Goal: Task Accomplishment & Management: Use online tool/utility

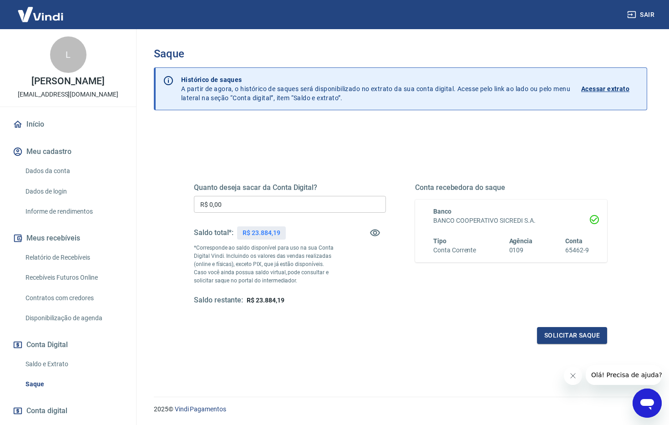
click at [300, 206] on input "R$ 0,00" at bounding box center [290, 204] width 192 height 17
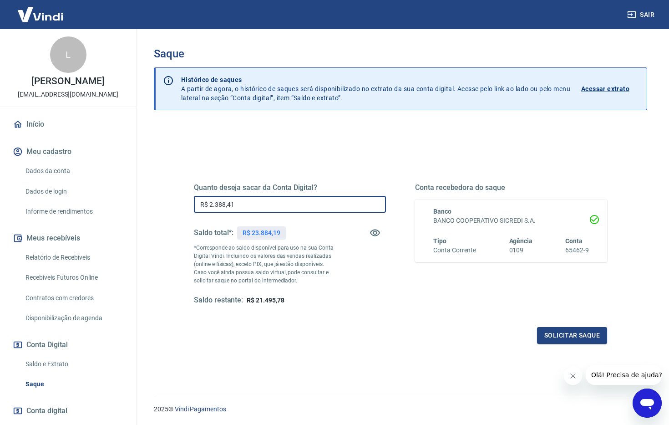
type input "R$ 23.884,19"
click at [578, 332] on button "Solicitar saque" at bounding box center [572, 335] width 70 height 17
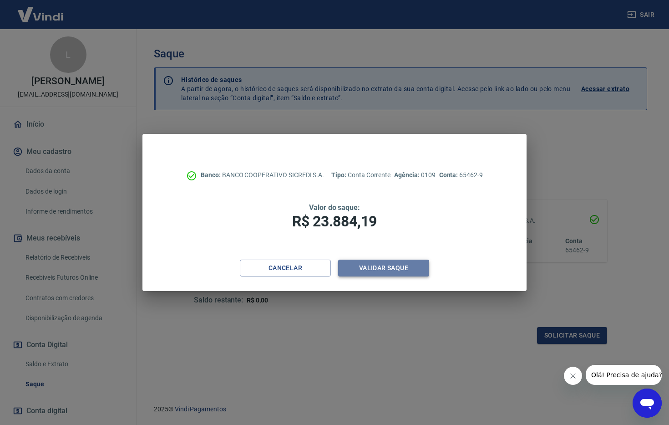
click at [400, 268] on button "Validar saque" at bounding box center [383, 267] width 91 height 17
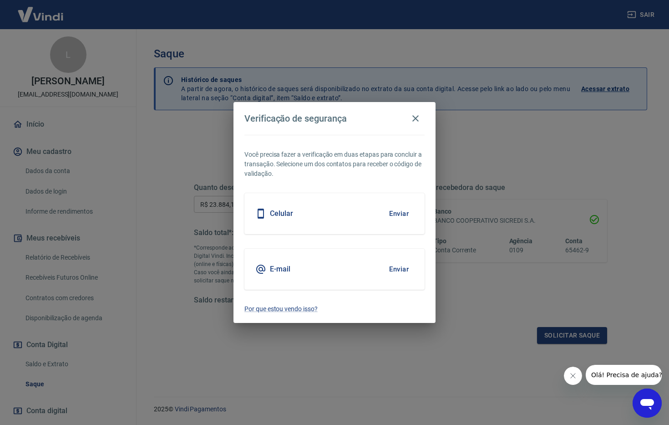
click at [395, 215] on button "Enviar" at bounding box center [399, 213] width 30 height 19
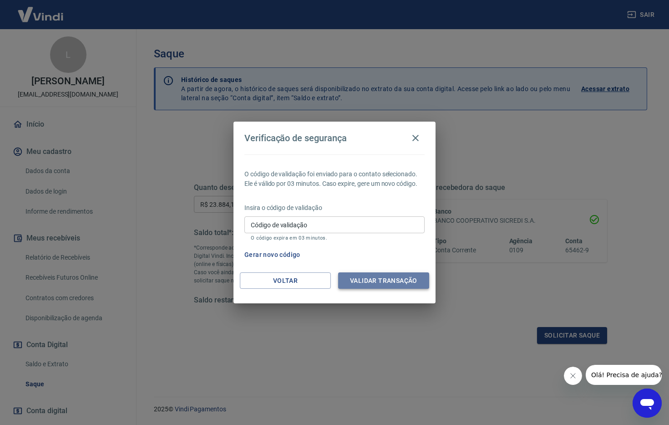
click at [385, 280] on button "Validar transação" at bounding box center [383, 280] width 91 height 17
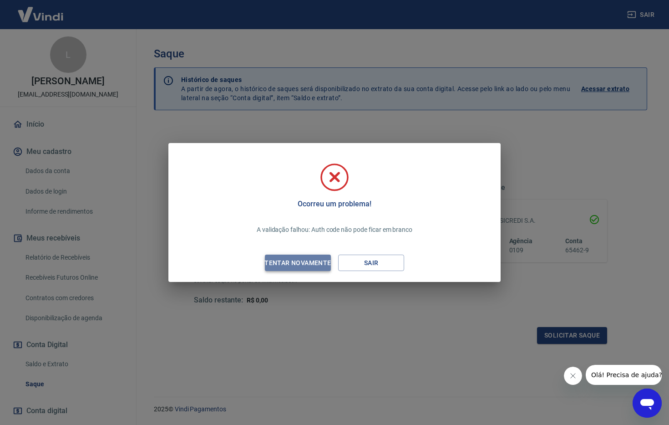
click at [313, 261] on div "Tentar novamente" at bounding box center [298, 262] width 88 height 11
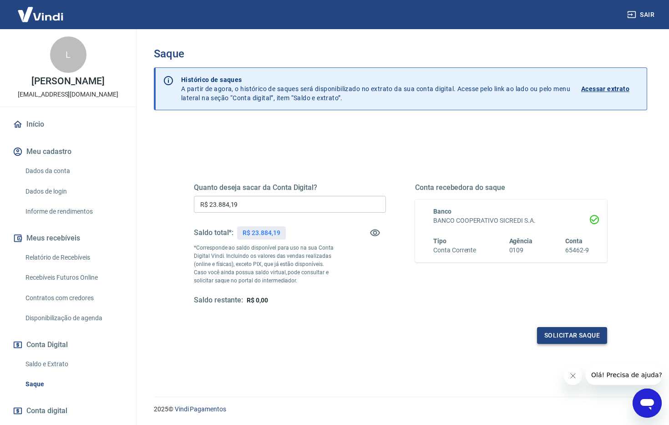
click at [589, 338] on button "Solicitar saque" at bounding box center [572, 335] width 70 height 17
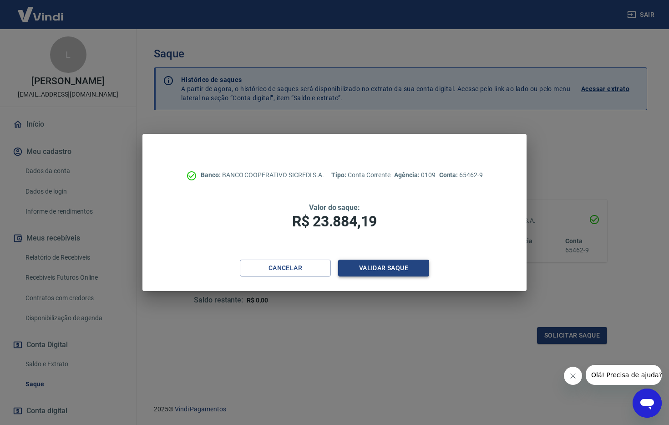
click at [392, 265] on button "Validar saque" at bounding box center [383, 267] width 91 height 17
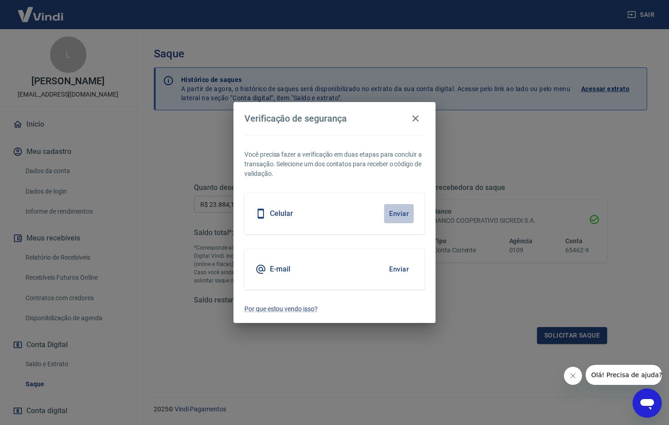
click at [391, 212] on button "Enviar" at bounding box center [399, 213] width 30 height 19
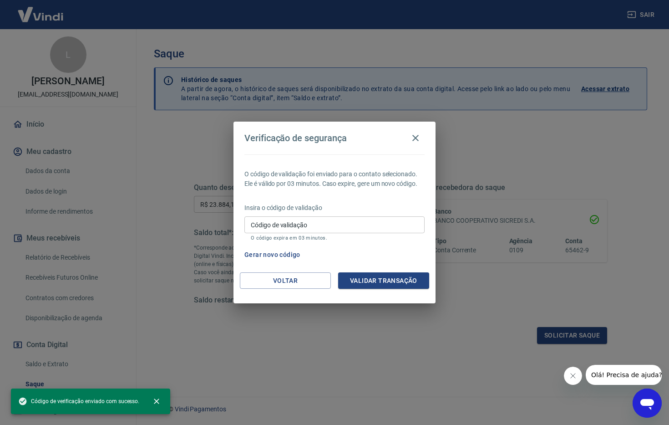
click at [346, 230] on input "Código de validação" at bounding box center [334, 224] width 180 height 17
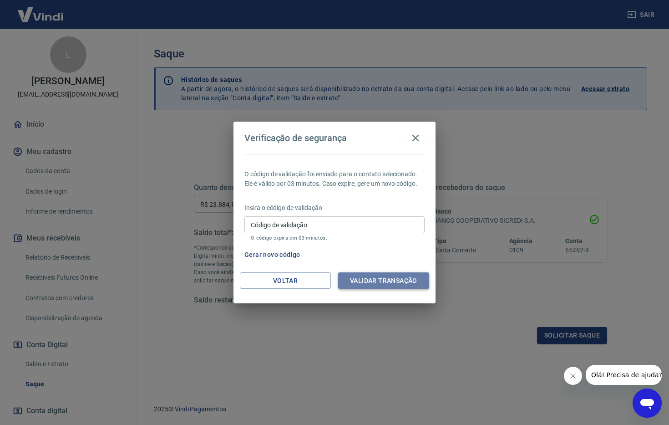
click at [390, 280] on button "Validar transação" at bounding box center [383, 280] width 91 height 17
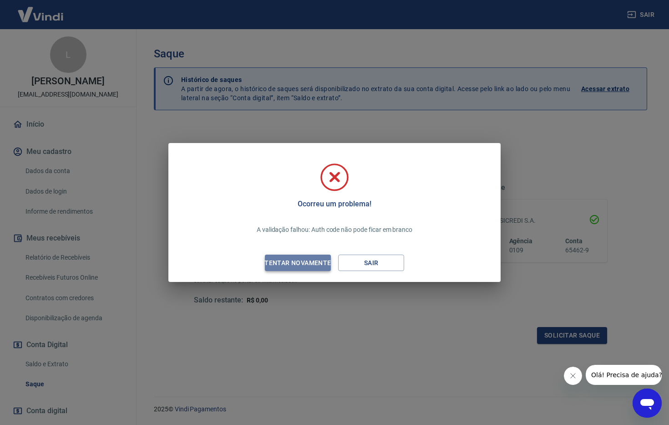
click at [302, 264] on div "Tentar novamente" at bounding box center [298, 262] width 88 height 11
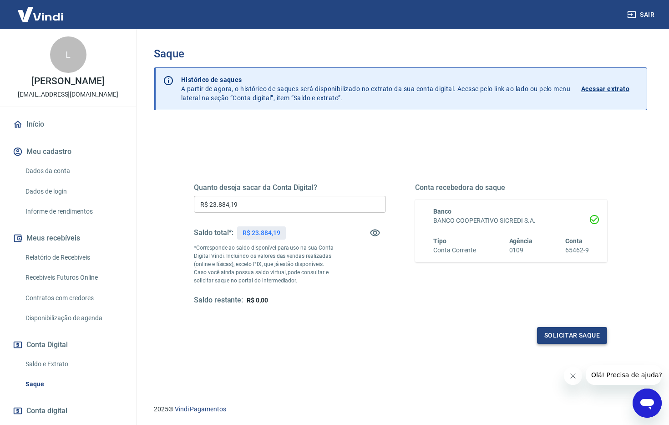
click at [573, 332] on button "Solicitar saque" at bounding box center [572, 335] width 70 height 17
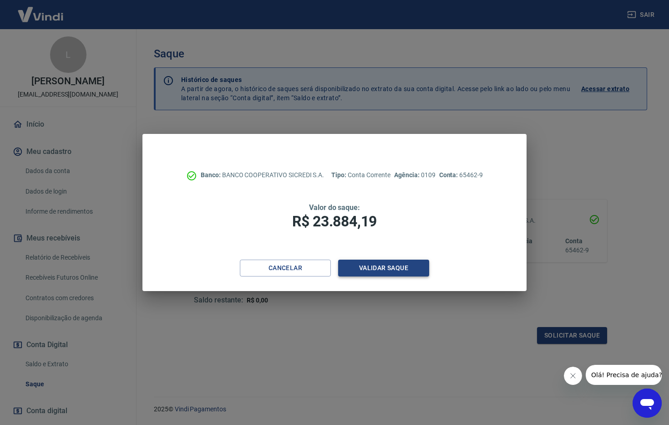
click at [389, 276] on button "Validar saque" at bounding box center [383, 267] width 91 height 17
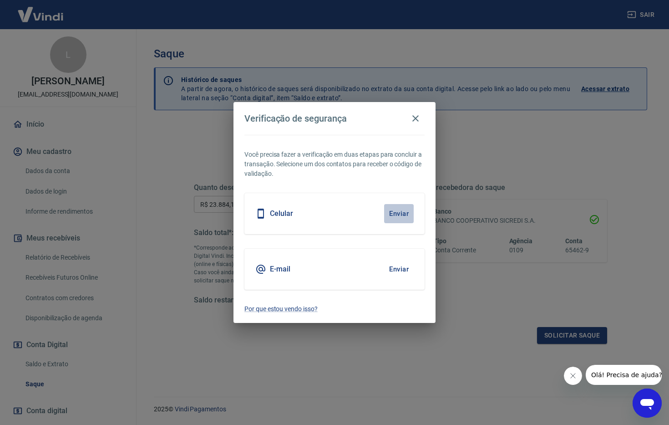
click at [395, 208] on button "Enviar" at bounding box center [399, 213] width 30 height 19
click at [404, 217] on button "Enviar" at bounding box center [399, 213] width 30 height 19
click at [397, 212] on button "Enviar" at bounding box center [399, 213] width 30 height 19
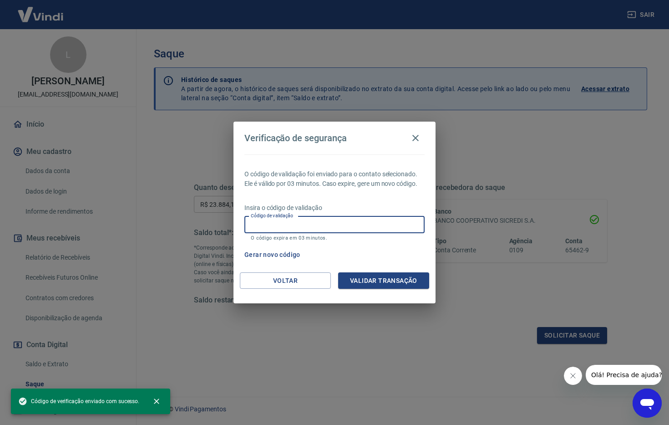
click at [372, 224] on input "Código de validação" at bounding box center [334, 224] width 180 height 17
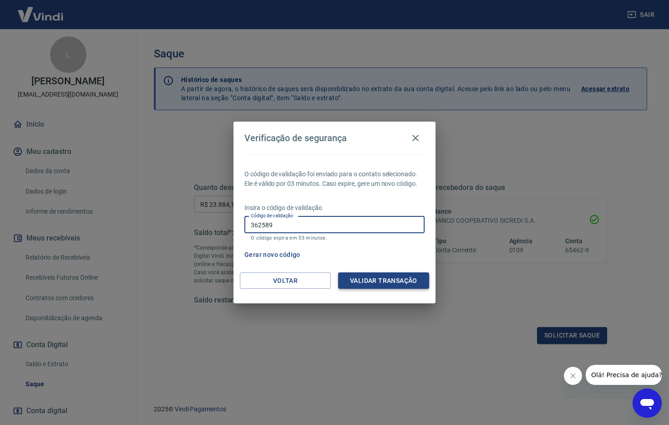
click at [409, 287] on button "Validar transação" at bounding box center [383, 280] width 91 height 17
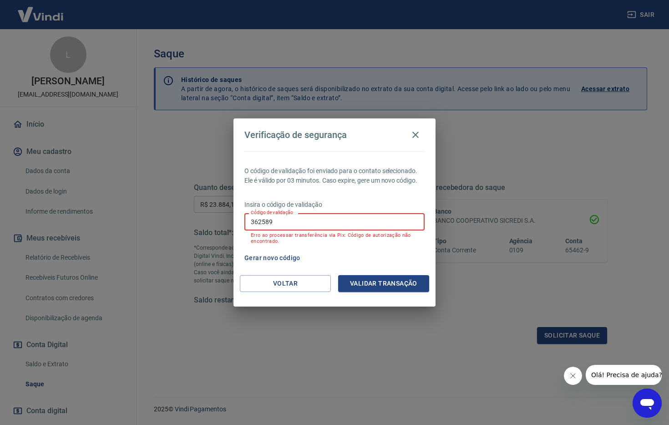
drag, startPoint x: 331, startPoint y: 219, endPoint x: 347, endPoint y: 226, distance: 17.5
click at [332, 220] on input "362589" at bounding box center [334, 221] width 180 height 17
drag, startPoint x: 339, startPoint y: 226, endPoint x: 155, endPoint y: 216, distance: 184.1
click at [155, 216] on div "Verificação de segurança O código de validação foi enviado para o contato selec…" at bounding box center [334, 212] width 669 height 425
type input "649708"
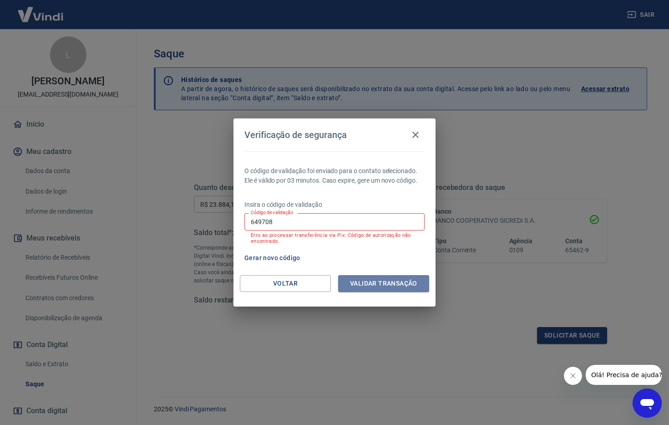
click at [396, 279] on button "Validar transação" at bounding box center [383, 283] width 91 height 17
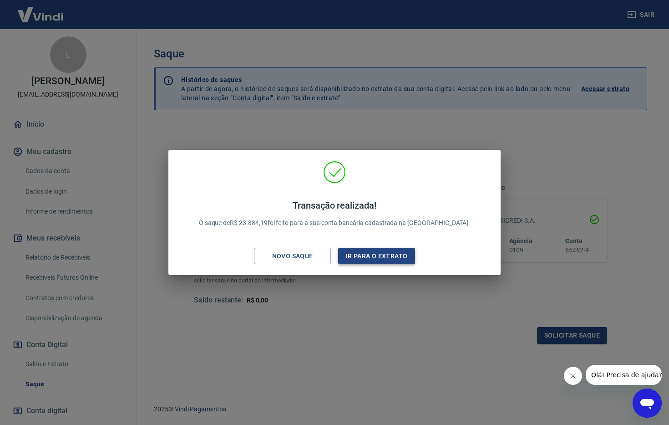
click at [362, 253] on button "Ir para o extrato" at bounding box center [376, 256] width 77 height 17
